Goal: Communication & Community: Answer question/provide support

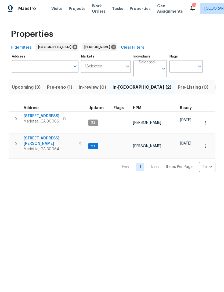
scroll to position [0, 9]
click at [38, 135] on span "[STREET_ADDRESS][PERSON_NAME]" at bounding box center [50, 140] width 52 height 11
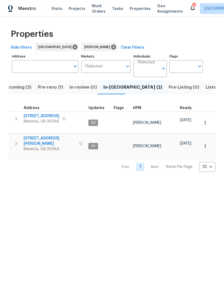
click at [43, 116] on span "[STREET_ADDRESS]" at bounding box center [42, 115] width 36 height 5
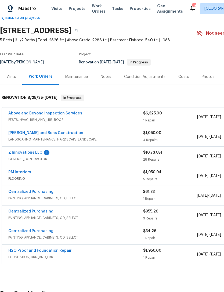
scroll to position [13, 0]
click at [22, 152] on link "Z Innovations LLC" at bounding box center [25, 152] width 34 height 4
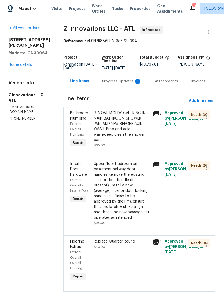
click at [119, 84] on div "Progress Updates 1" at bounding box center [122, 81] width 40 height 5
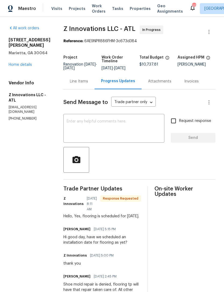
click at [119, 130] on textarea at bounding box center [114, 128] width 94 height 19
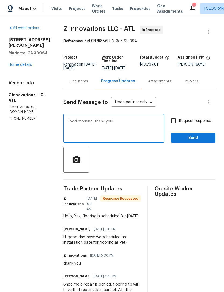
type textarea "Good morning, thank you!"
click at [176, 124] on input "Request response" at bounding box center [173, 120] width 11 height 11
checkbox input "true"
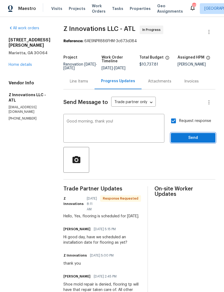
click at [191, 141] on span "Send" at bounding box center [193, 137] width 36 height 7
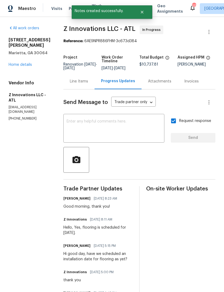
click at [27, 64] on link "Home details" at bounding box center [20, 65] width 23 height 4
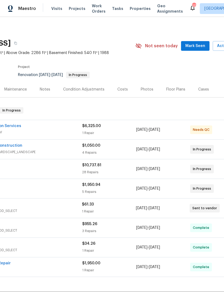
scroll to position [0, 64]
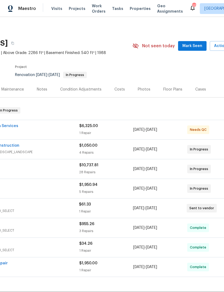
click at [196, 47] on span "Mark Seen" at bounding box center [192, 46] width 20 height 7
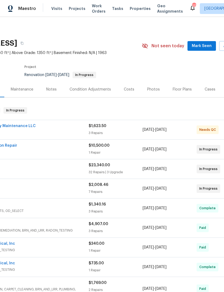
scroll to position [0, 54]
click at [200, 45] on span "Mark Seen" at bounding box center [202, 46] width 20 height 7
